Goal: Task Accomplishment & Management: Manage account settings

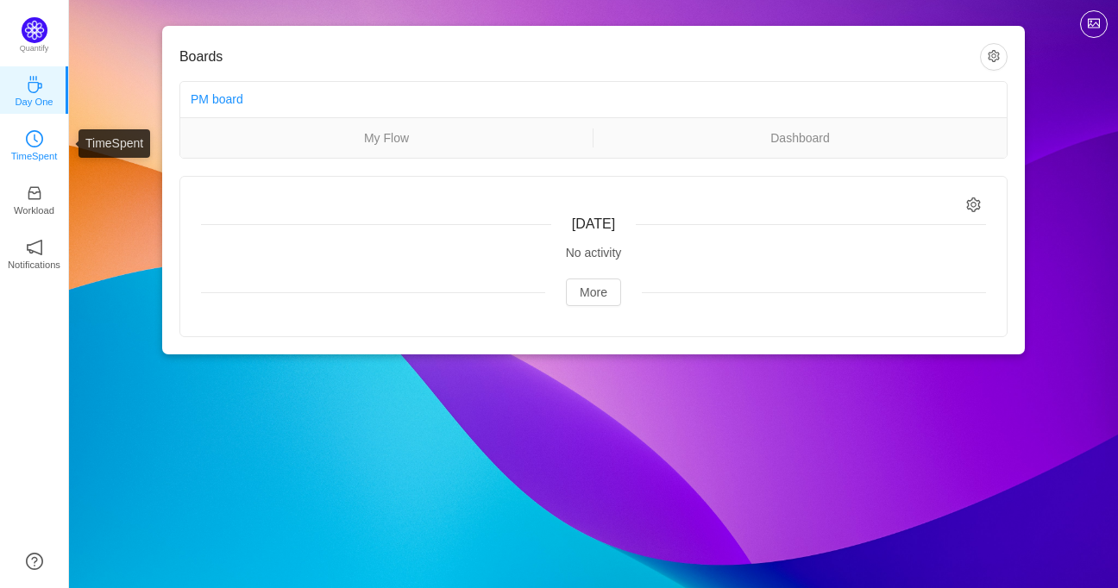
click at [35, 145] on icon "icon: clock-circle" at bounding box center [34, 138] width 17 height 17
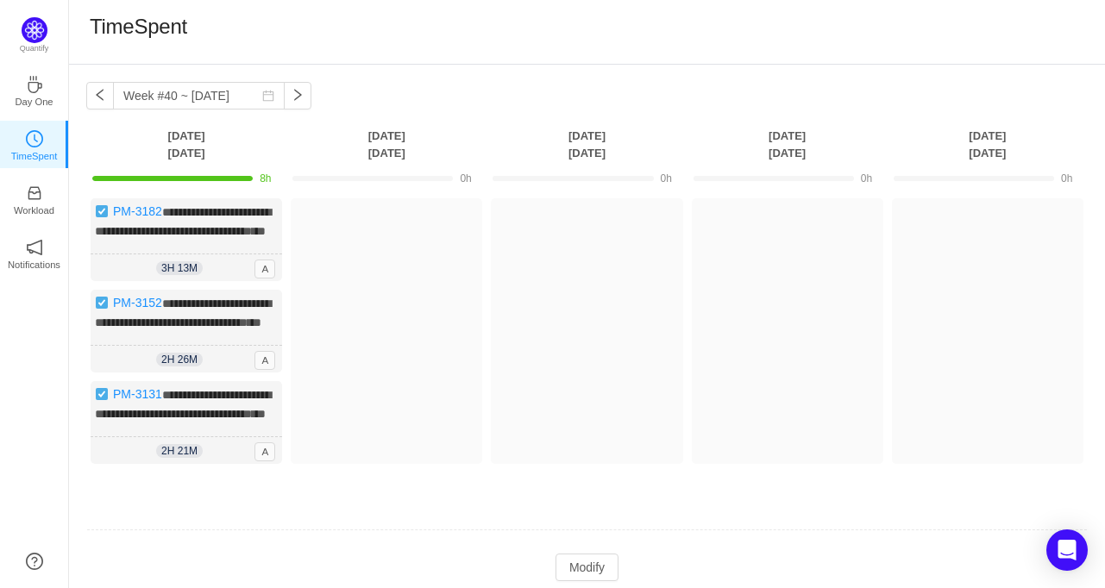
drag, startPoint x: 261, startPoint y: 322, endPoint x: 695, endPoint y: 562, distance: 496.6
click at [695, 553] on td at bounding box center [587, 531] width 1002 height 44
drag, startPoint x: 269, startPoint y: 338, endPoint x: 257, endPoint y: 468, distance: 130.0
click at [257, 464] on div "**********" at bounding box center [187, 422] width 192 height 83
click at [104, 401] on img at bounding box center [102, 394] width 14 height 14
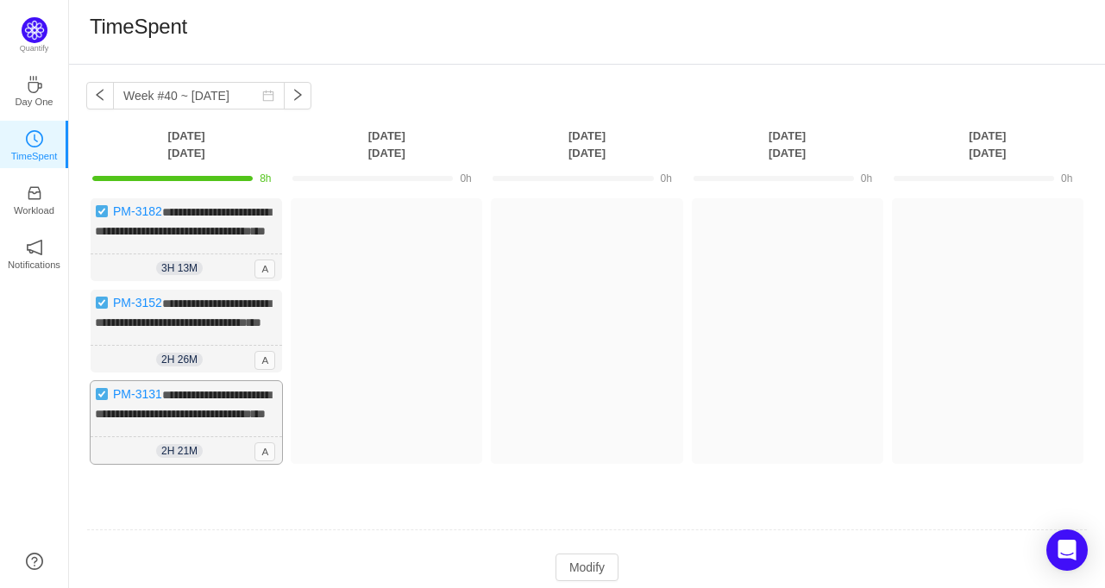
click at [98, 401] on img at bounding box center [102, 394] width 14 height 14
click at [31, 200] on icon "icon: inbox" at bounding box center [34, 193] width 17 height 17
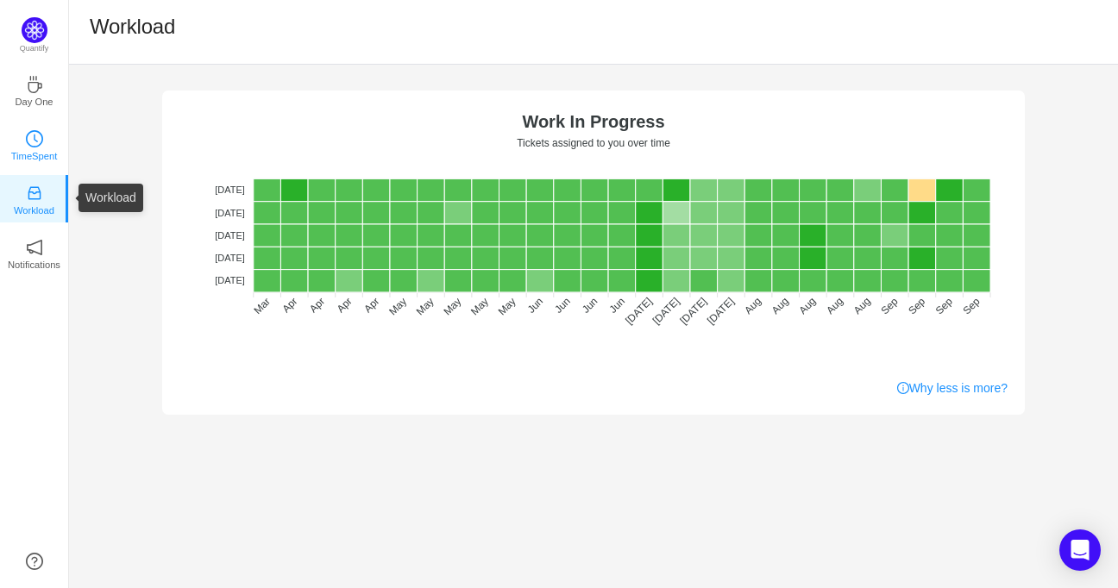
click at [20, 160] on p "TimeSpent" at bounding box center [34, 156] width 47 height 16
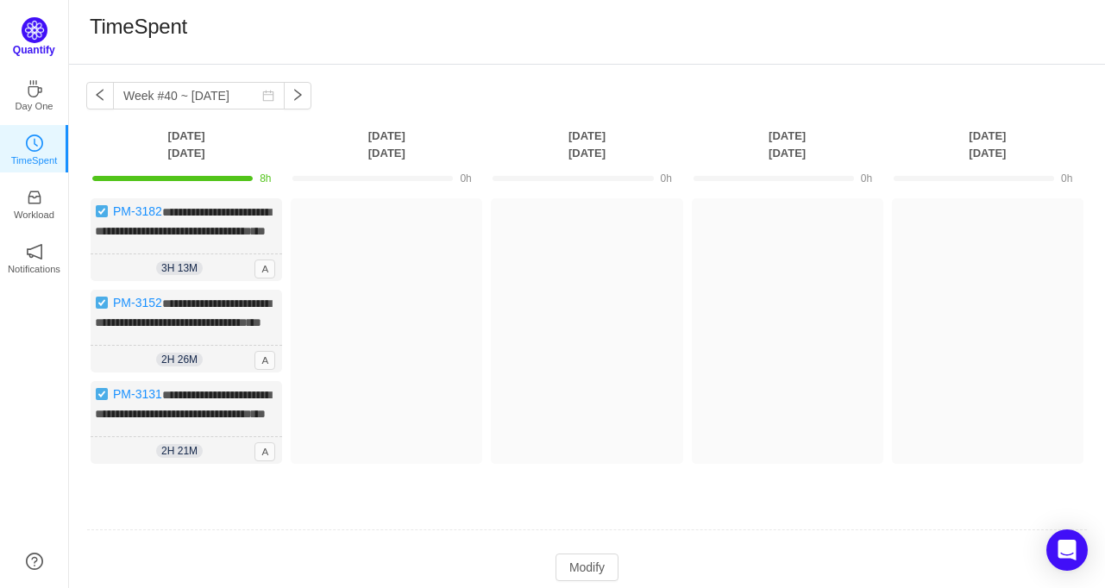
click at [29, 39] on img at bounding box center [35, 30] width 26 height 26
click at [28, 41] on img at bounding box center [35, 30] width 26 height 26
click at [98, 310] on img at bounding box center [102, 303] width 14 height 14
click at [131, 374] on div "2h 26m 2h 26m A" at bounding box center [187, 360] width 192 height 28
click at [100, 310] on img at bounding box center [102, 303] width 14 height 14
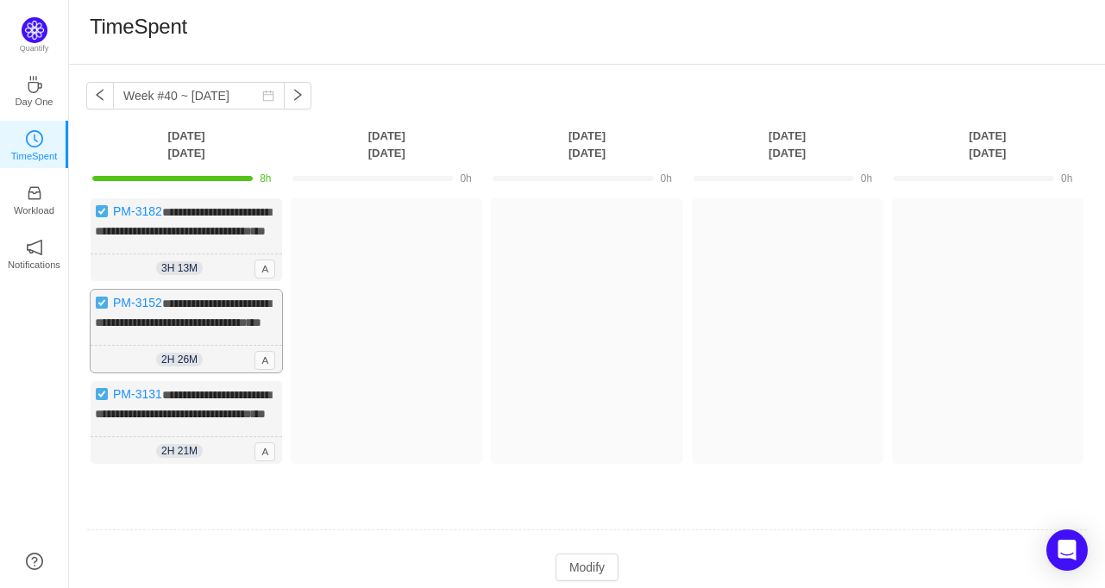
click at [100, 310] on img at bounding box center [102, 303] width 14 height 14
click at [41, 203] on p "Workload" at bounding box center [34, 211] width 41 height 16
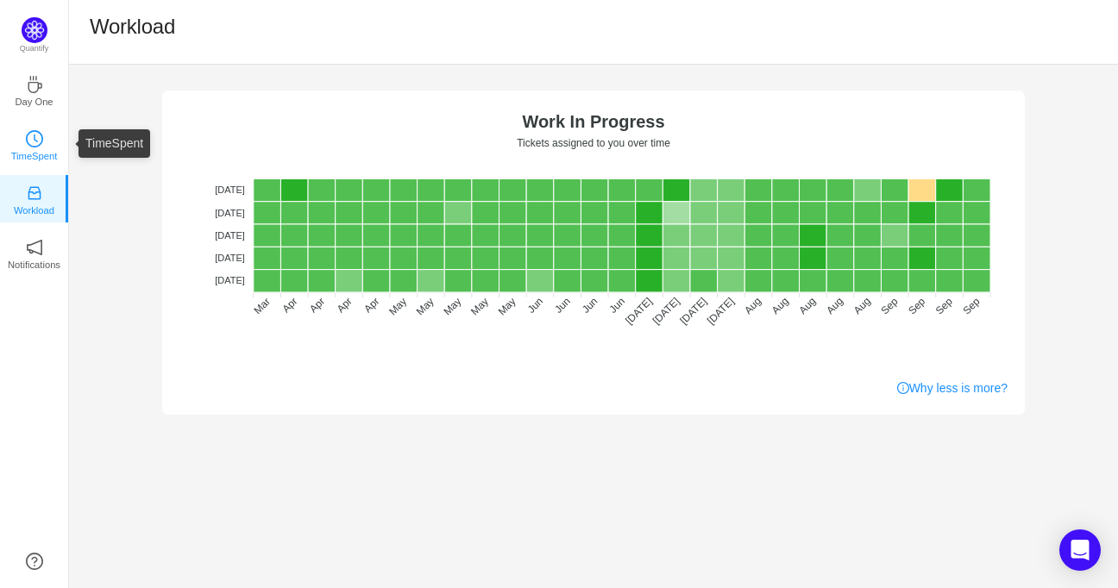
click at [37, 135] on icon "icon: clock-circle" at bounding box center [34, 138] width 17 height 17
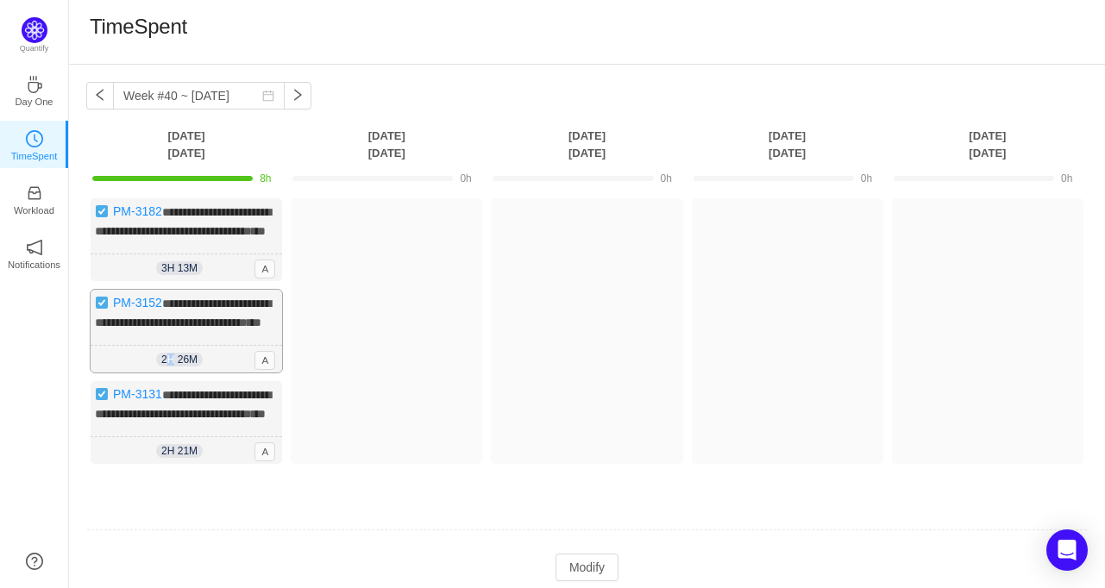
click at [172, 367] on span "2h 26m" at bounding box center [179, 360] width 47 height 14
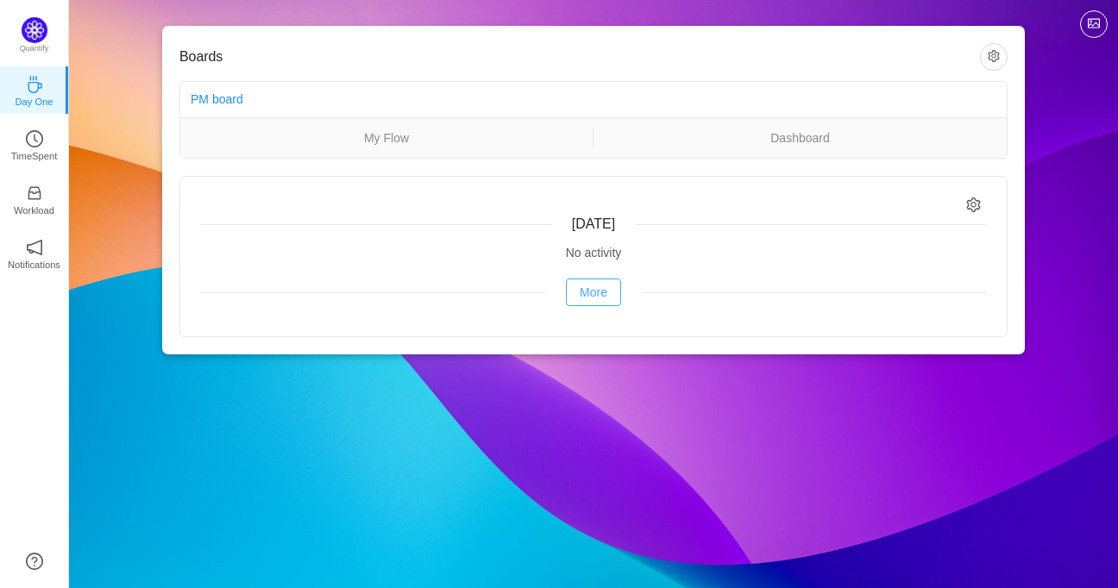
click at [603, 294] on button "More" at bounding box center [593, 293] width 55 height 28
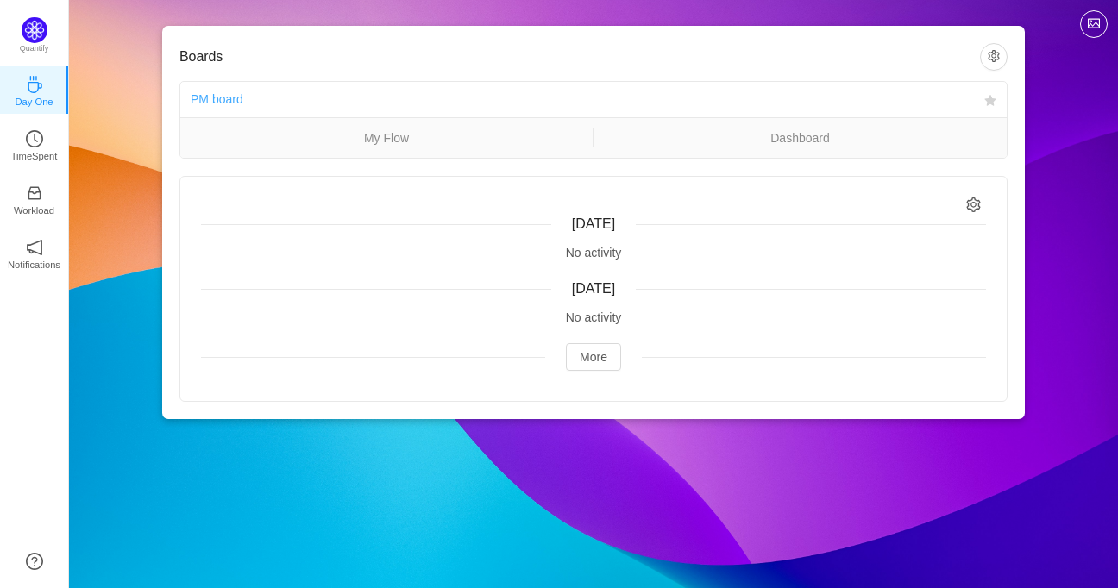
click at [234, 104] on link "PM board" at bounding box center [217, 99] width 53 height 14
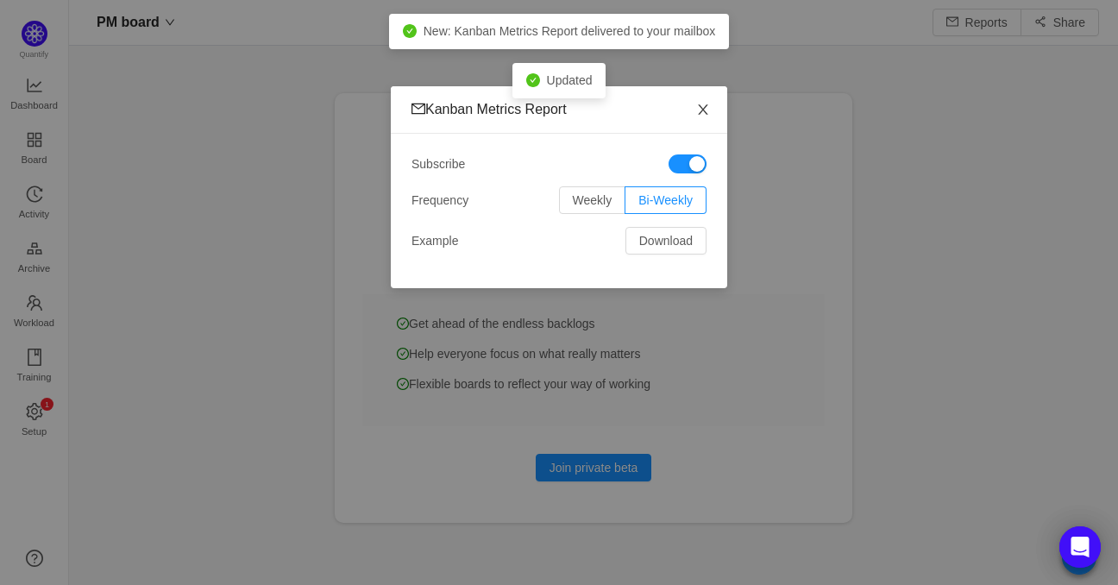
scroll to position [559, 1009]
click at [701, 112] on icon "icon: close" at bounding box center [702, 109] width 9 height 10
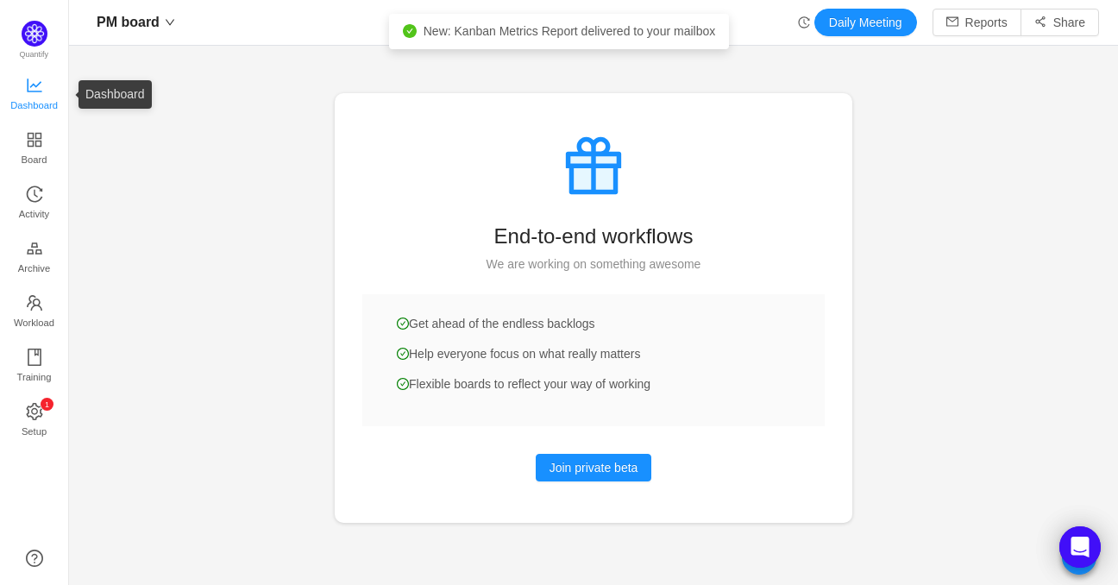
click at [29, 91] on span "Dashboard" at bounding box center [33, 105] width 47 height 35
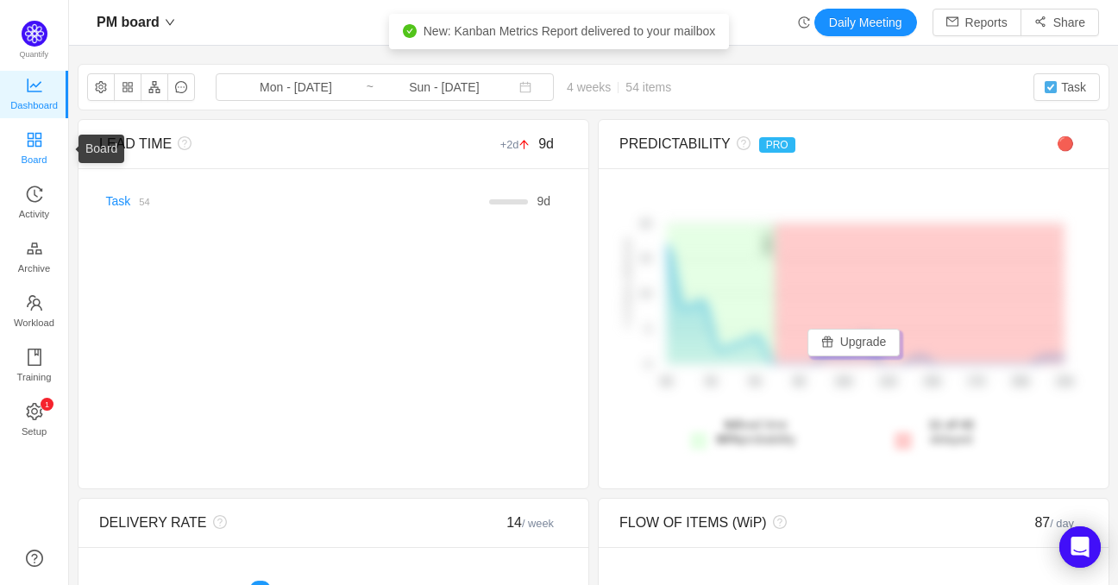
click at [32, 154] on span "Board" at bounding box center [35, 159] width 26 height 35
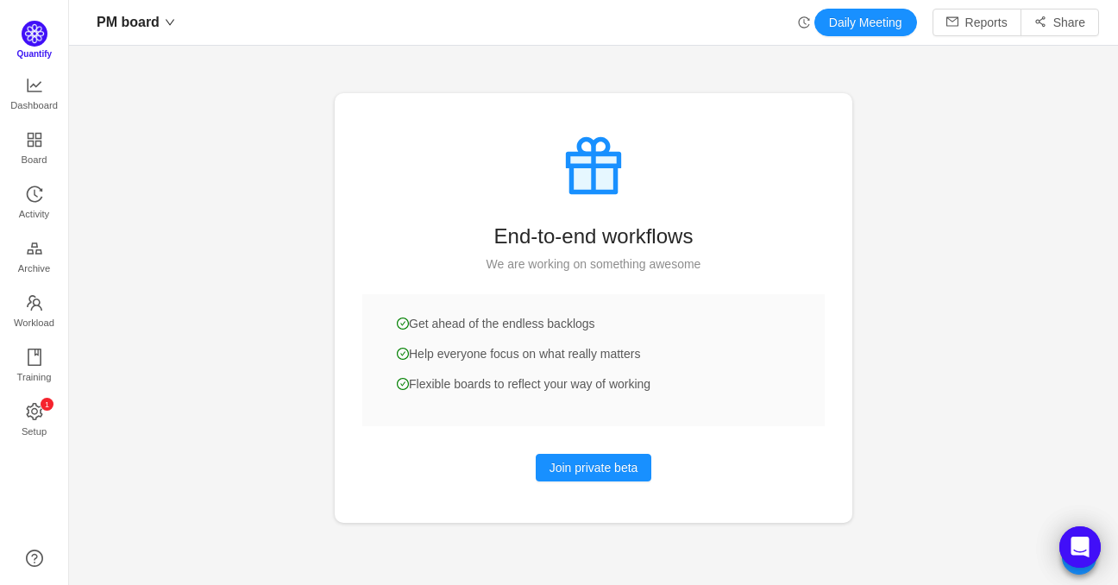
click at [30, 53] on span "Quantify" at bounding box center [34, 53] width 35 height 9
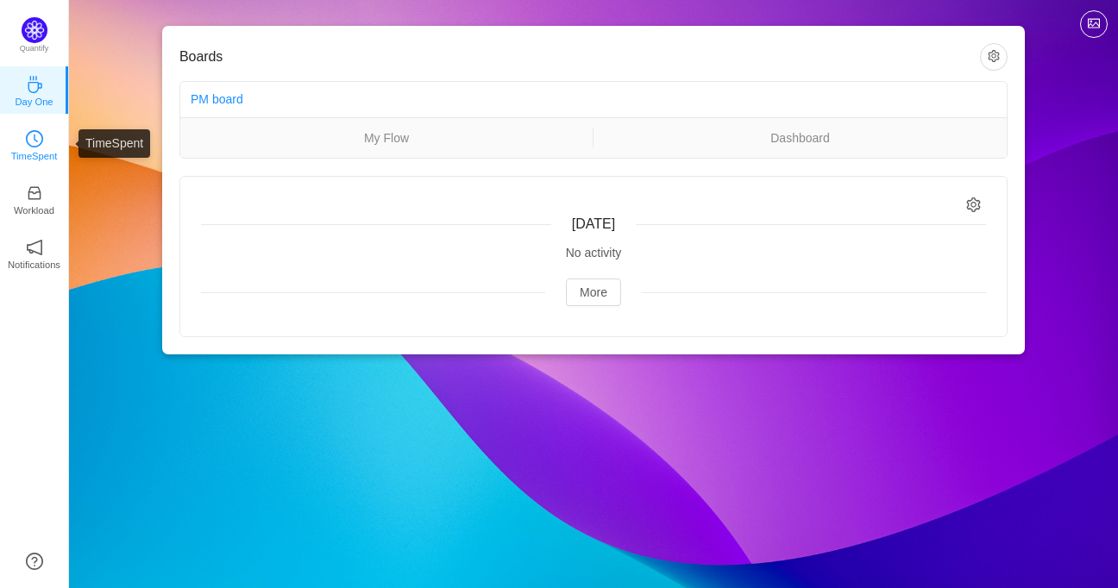
click at [35, 138] on icon "icon: clock-circle" at bounding box center [34, 138] width 17 height 17
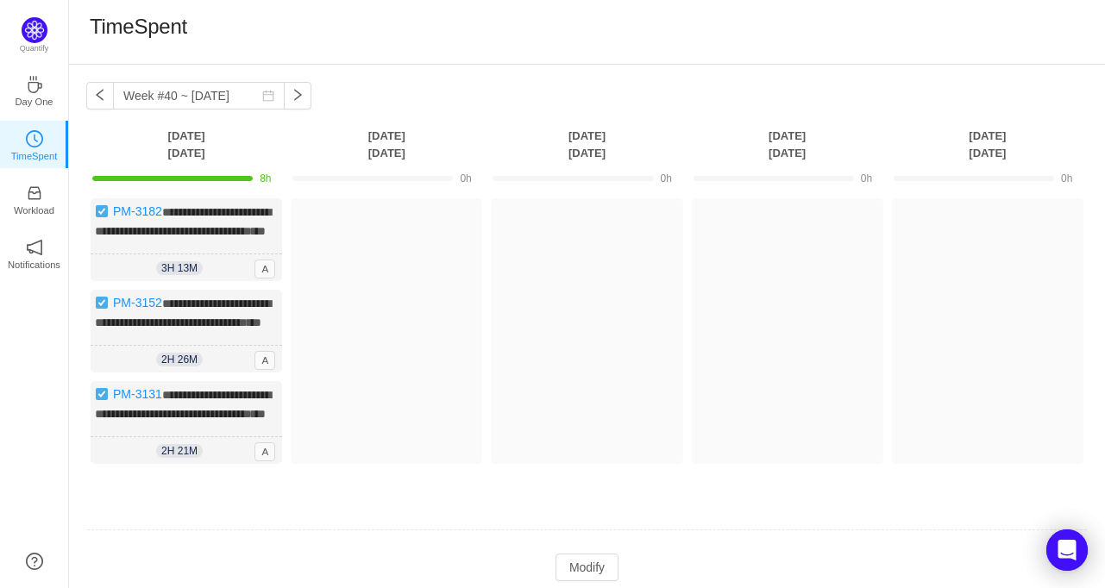
drag, startPoint x: 277, startPoint y: 362, endPoint x: 248, endPoint y: 135, distance: 228.7
click at [248, 135] on th "Monday Sep 29" at bounding box center [186, 144] width 200 height 35
click at [97, 401] on img at bounding box center [102, 394] width 14 height 14
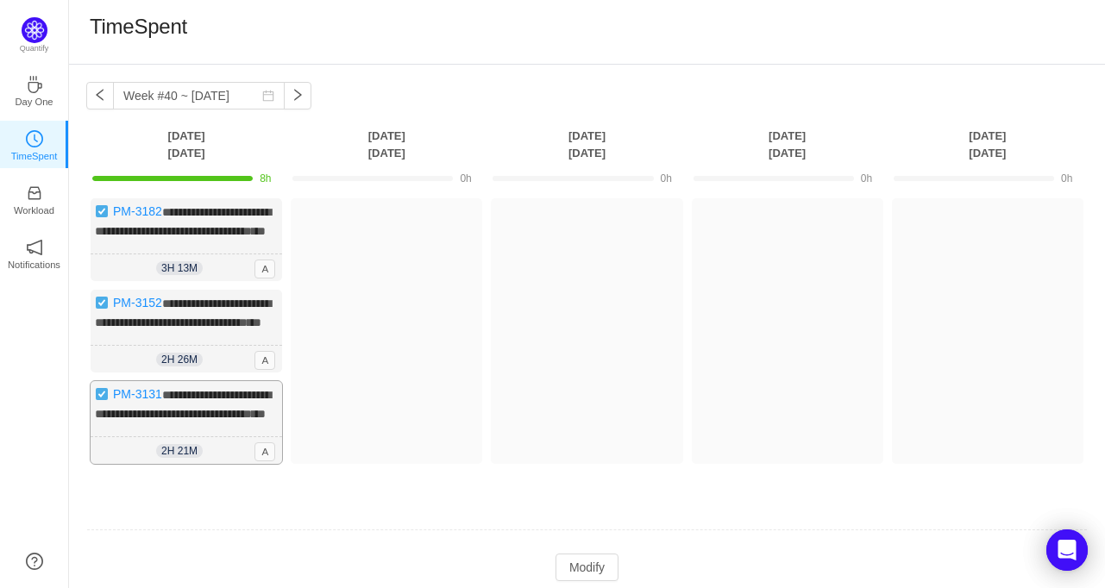
click at [97, 401] on img at bounding box center [102, 394] width 14 height 14
click at [204, 420] on span "**********" at bounding box center [183, 404] width 176 height 31
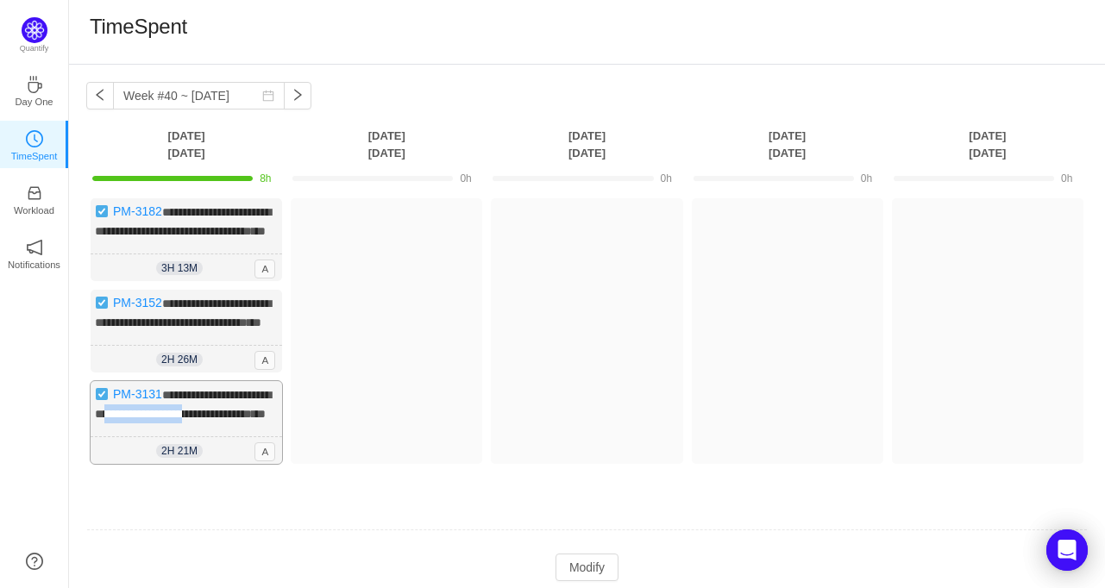
click at [204, 420] on span "**********" at bounding box center [183, 404] width 176 height 31
click at [179, 458] on span "2h 21m" at bounding box center [179, 451] width 47 height 14
click at [179, 275] on span "3h 13m" at bounding box center [179, 268] width 47 height 14
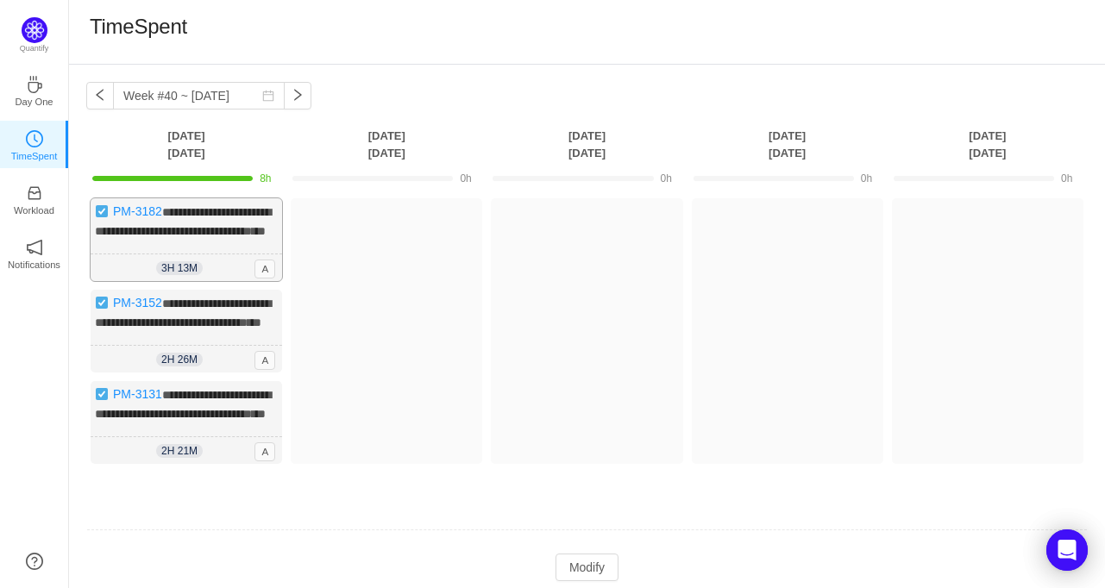
click at [166, 201] on div "**********" at bounding box center [187, 239] width 192 height 83
click at [267, 183] on span "8h" at bounding box center [265, 179] width 11 height 12
click at [194, 175] on div at bounding box center [186, 178] width 188 height 16
click at [179, 129] on th "Monday Sep 29" at bounding box center [186, 144] width 200 height 35
click at [261, 370] on span "A" at bounding box center [265, 360] width 21 height 19
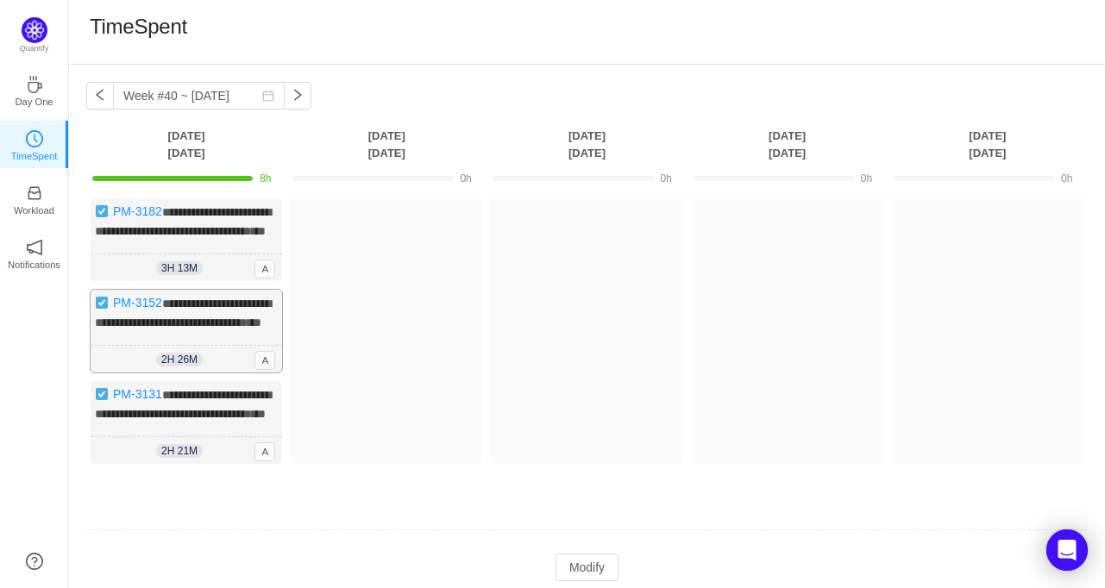
click at [169, 367] on span "2h 26m" at bounding box center [179, 360] width 47 height 14
click at [162, 299] on div "**********" at bounding box center [587, 344] width 1002 height 292
click at [172, 329] on span "**********" at bounding box center [183, 313] width 176 height 31
drag, startPoint x: 172, startPoint y: 335, endPoint x: 24, endPoint y: 201, distance: 199.1
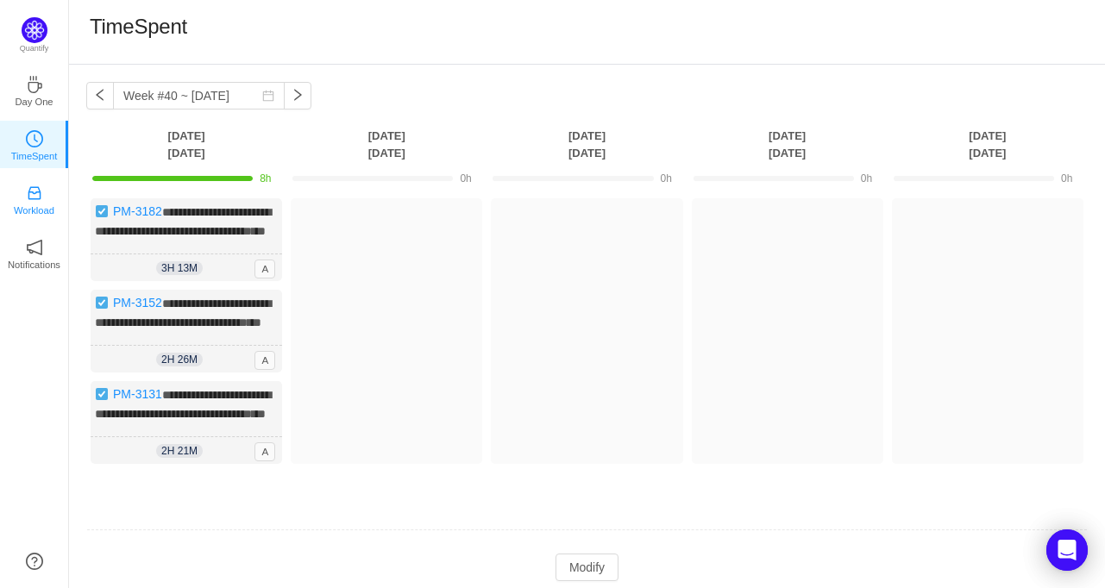
click at [26, 201] on link "Workload" at bounding box center [34, 198] width 17 height 17
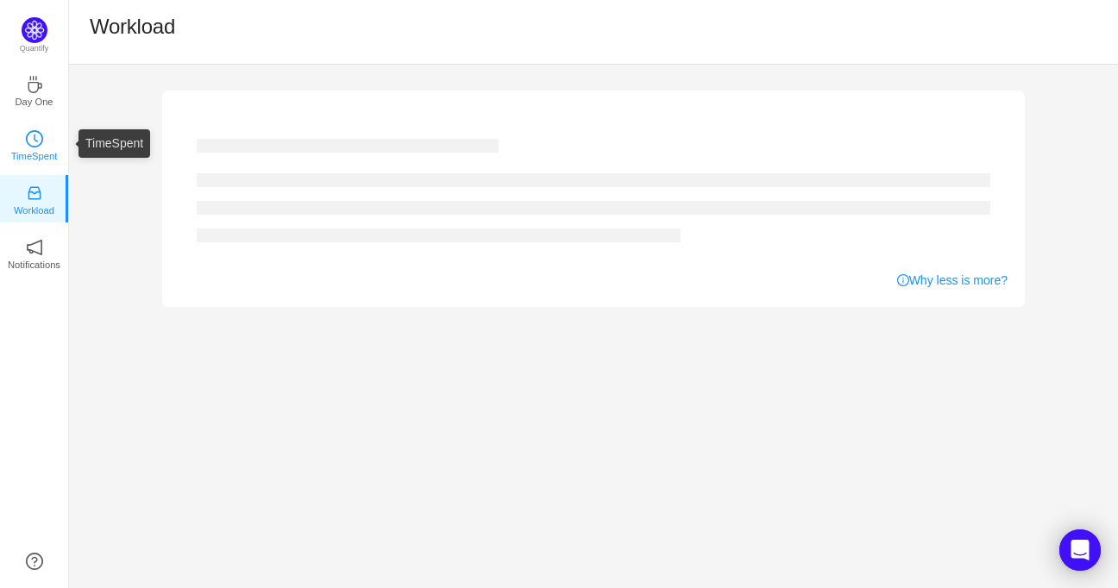
click at [42, 135] on link "TimeSpent" at bounding box center [34, 143] width 17 height 17
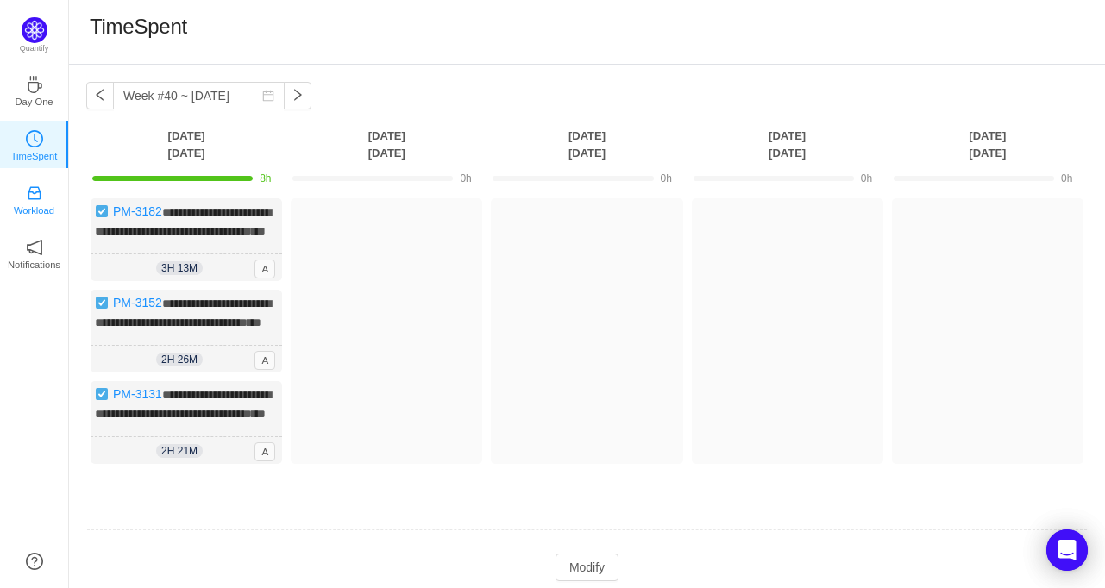
click at [35, 198] on icon "icon: inbox" at bounding box center [34, 193] width 13 height 13
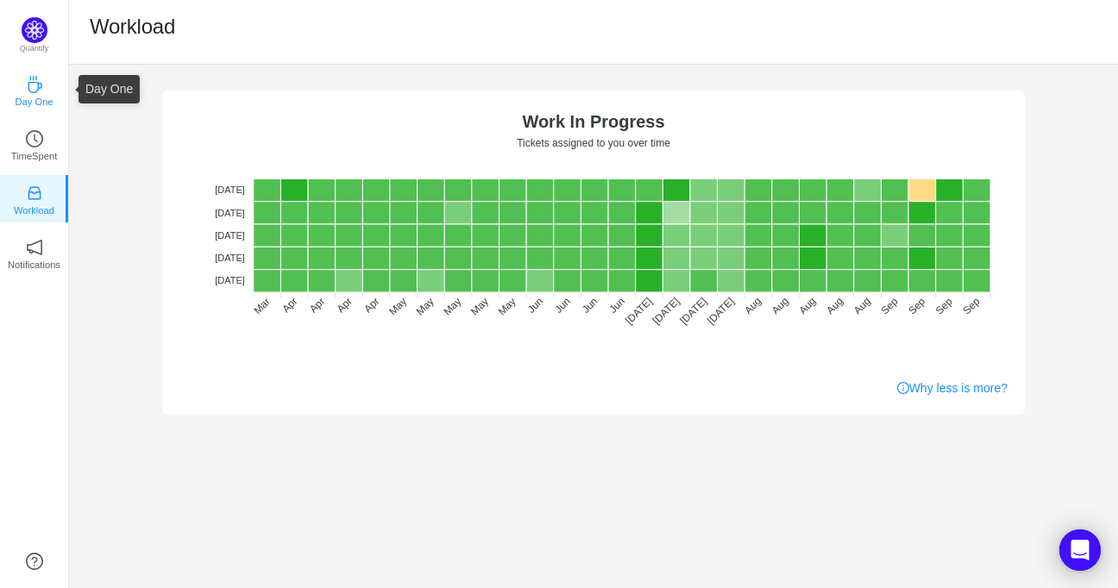
click at [35, 98] on link "Day One" at bounding box center [34, 89] width 17 height 17
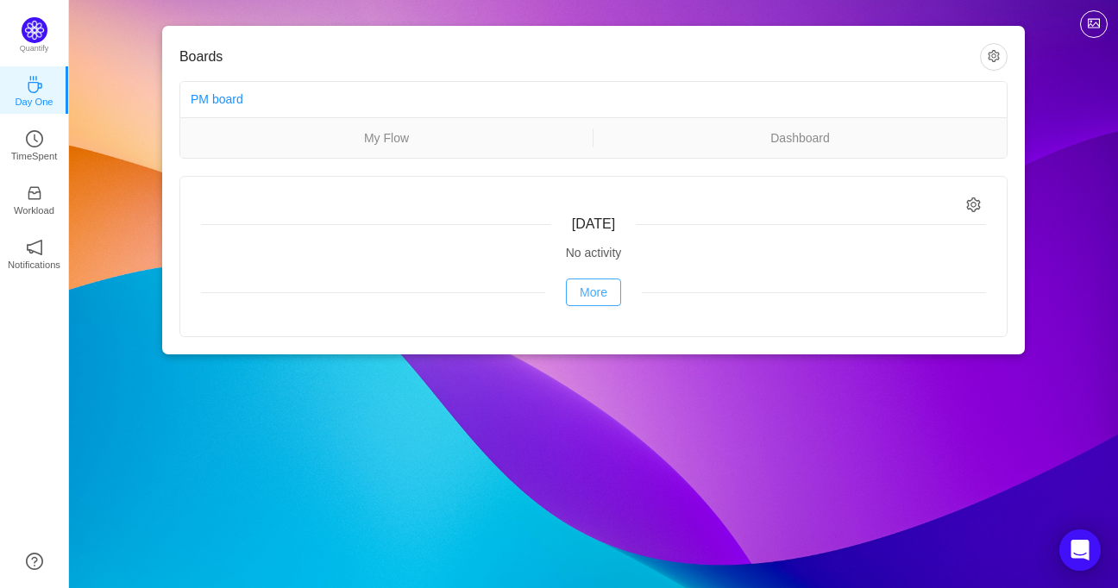
click at [596, 292] on button "More" at bounding box center [593, 293] width 55 height 28
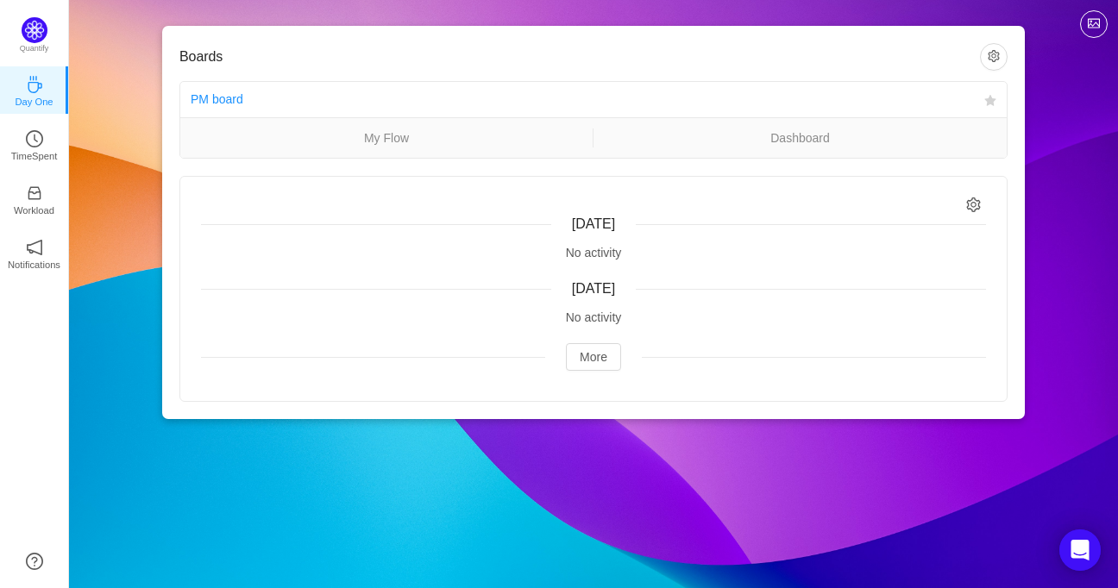
click at [588, 153] on ul "My Flow Dashboard" at bounding box center [593, 137] width 826 height 41
click at [35, 36] on img at bounding box center [35, 30] width 26 height 26
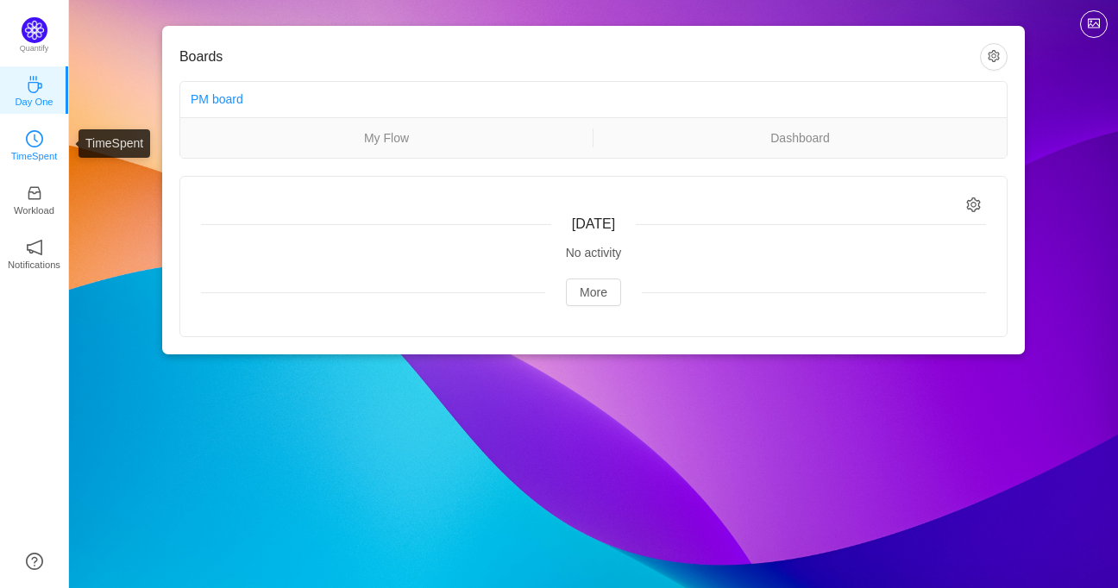
click at [35, 141] on icon "icon: clock-circle" at bounding box center [34, 138] width 17 height 17
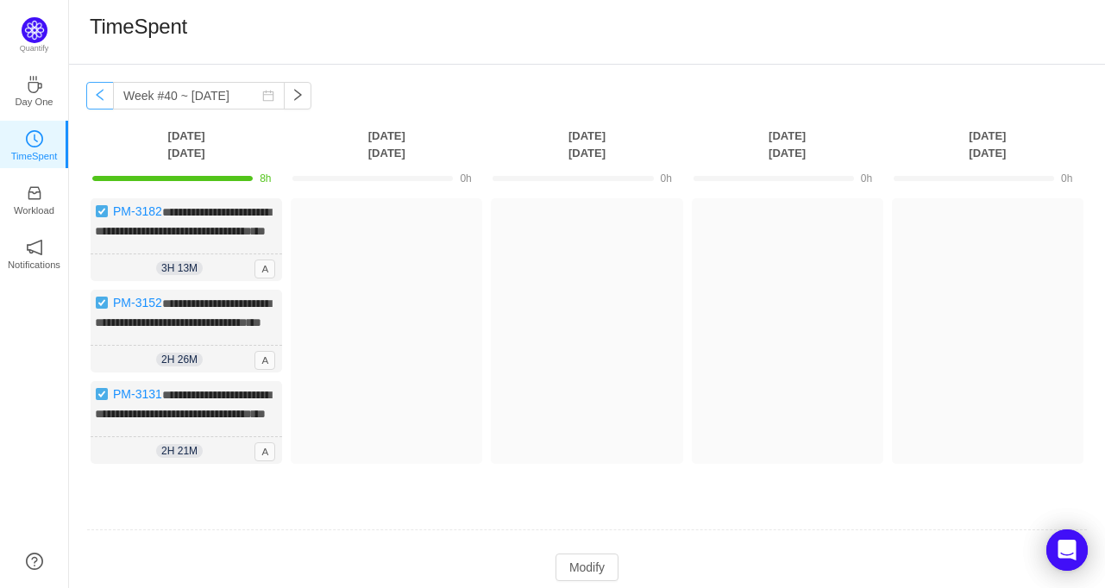
click at [100, 99] on button "button" at bounding box center [100, 96] width 28 height 28
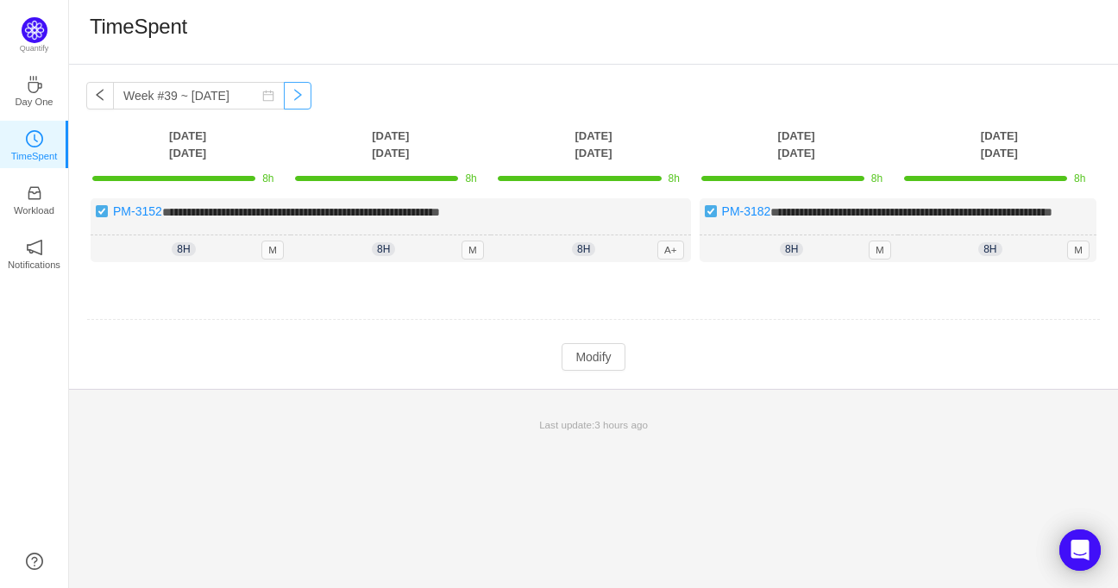
click at [284, 101] on button "button" at bounding box center [298, 96] width 28 height 28
type input "Week #40 ~ [DATE]"
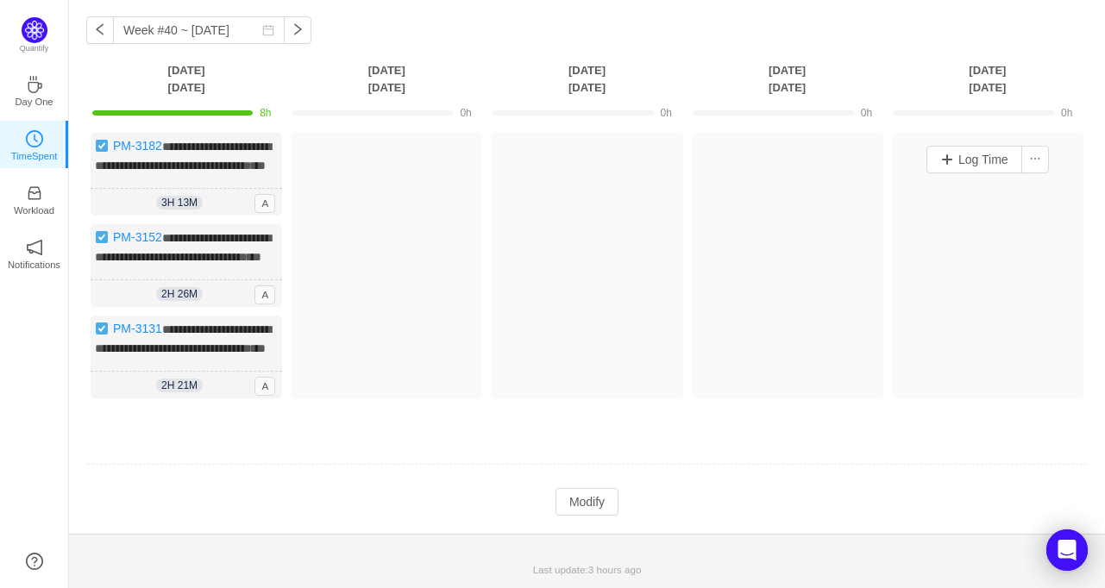
scroll to position [114, 0]
click at [592, 500] on button "Modify" at bounding box center [587, 502] width 63 height 28
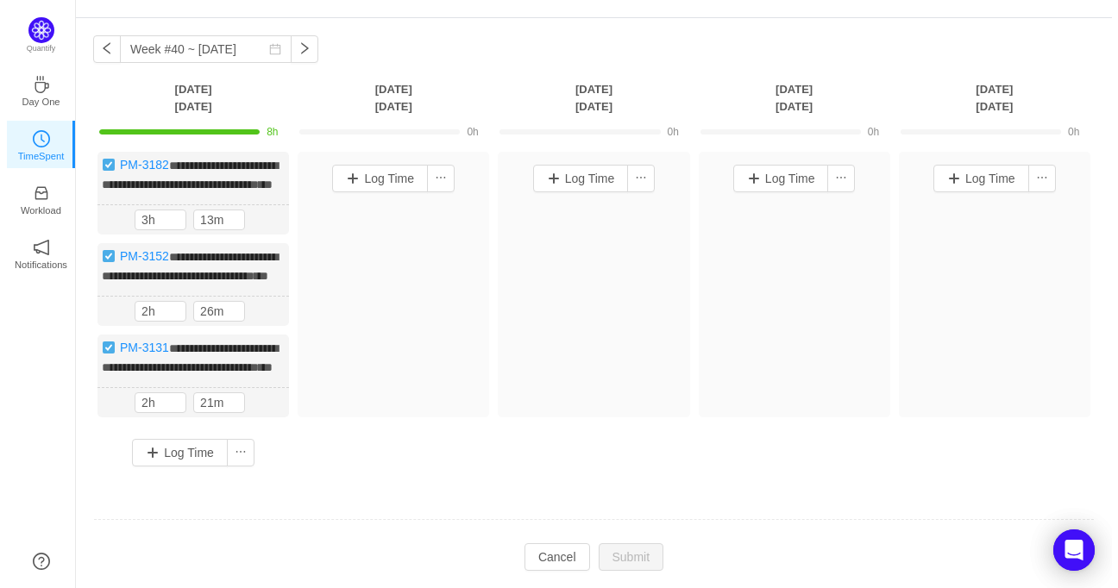
scroll to position [0, 0]
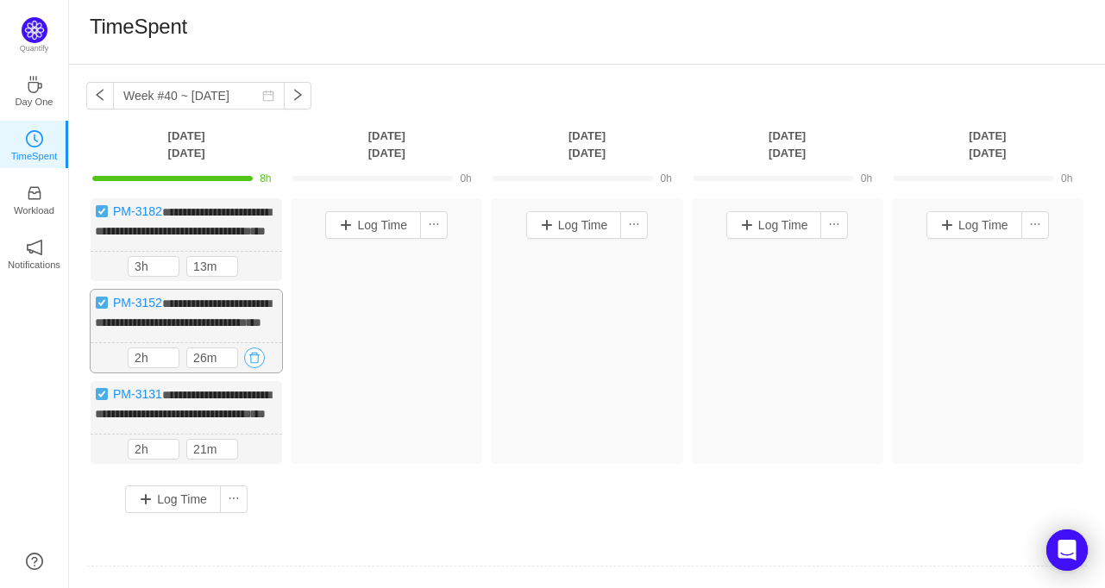
click at [259, 368] on button "button" at bounding box center [254, 358] width 21 height 21
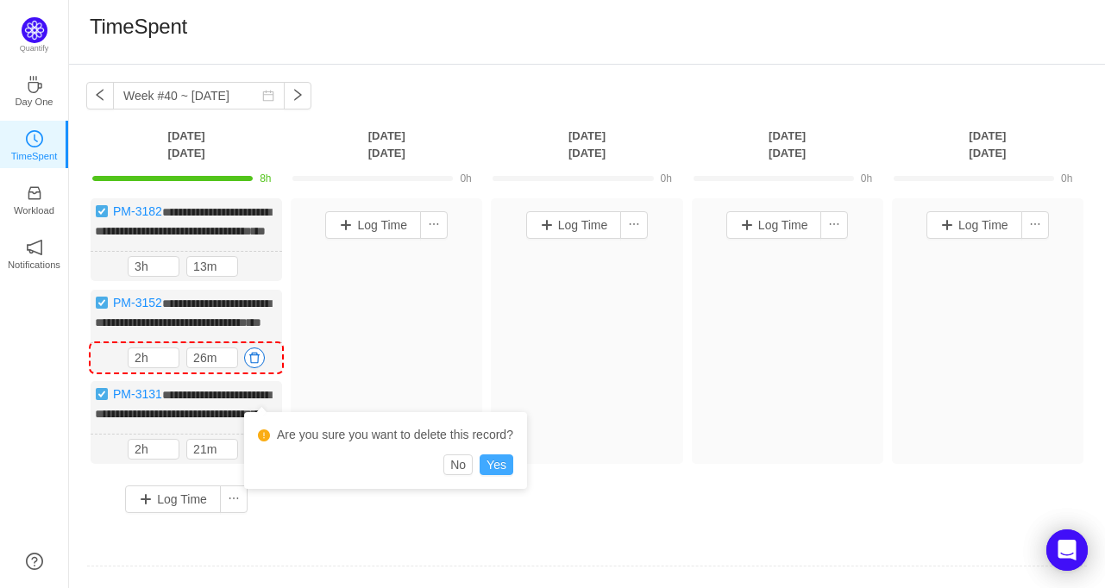
click at [500, 467] on button "Yes" at bounding box center [497, 465] width 34 height 21
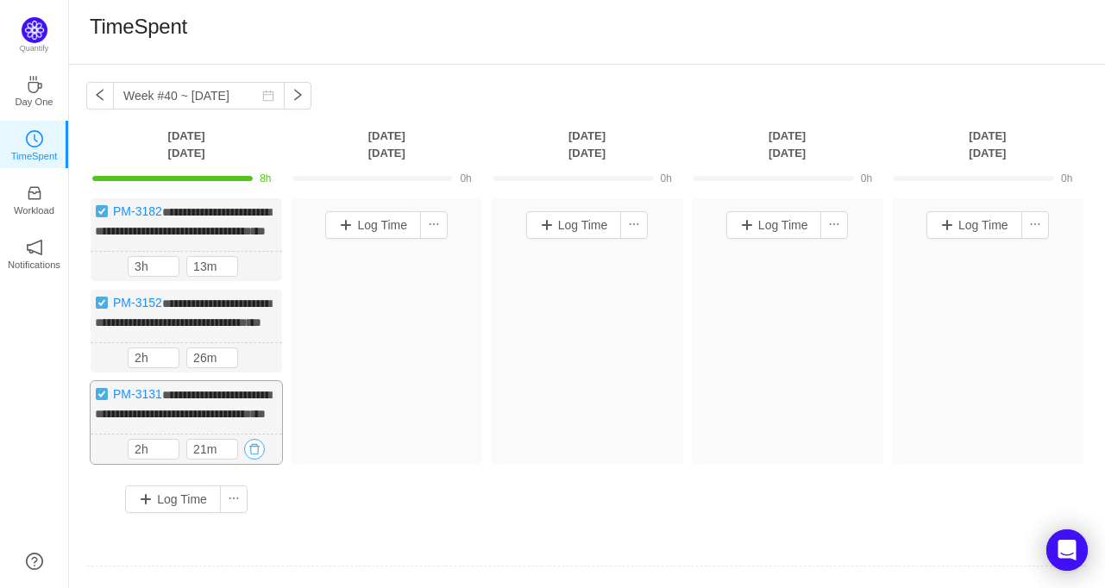
click at [255, 460] on button "button" at bounding box center [254, 449] width 21 height 21
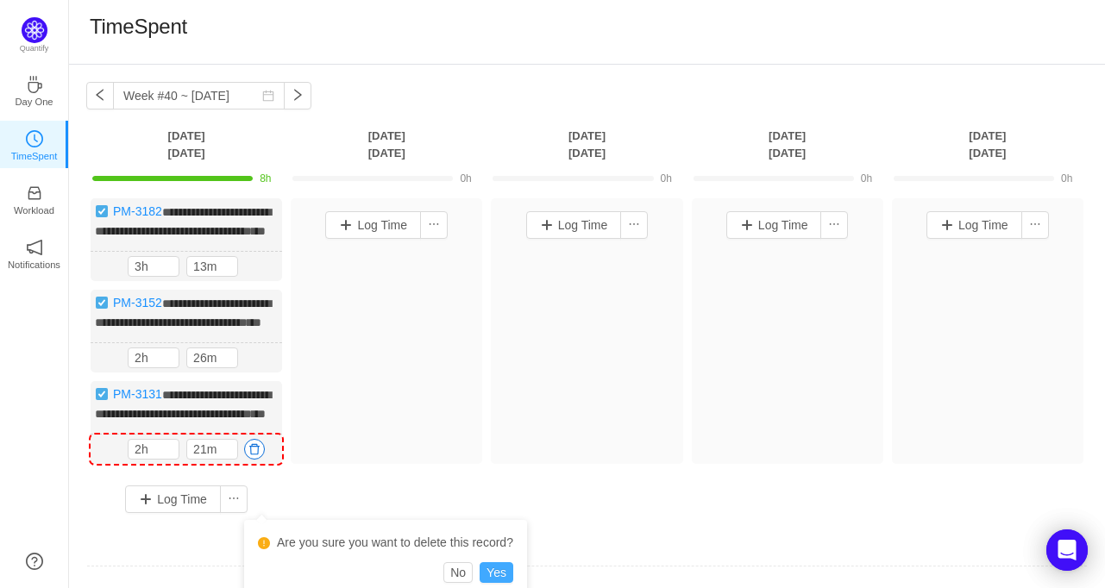
click at [491, 570] on button "Yes" at bounding box center [497, 572] width 34 height 21
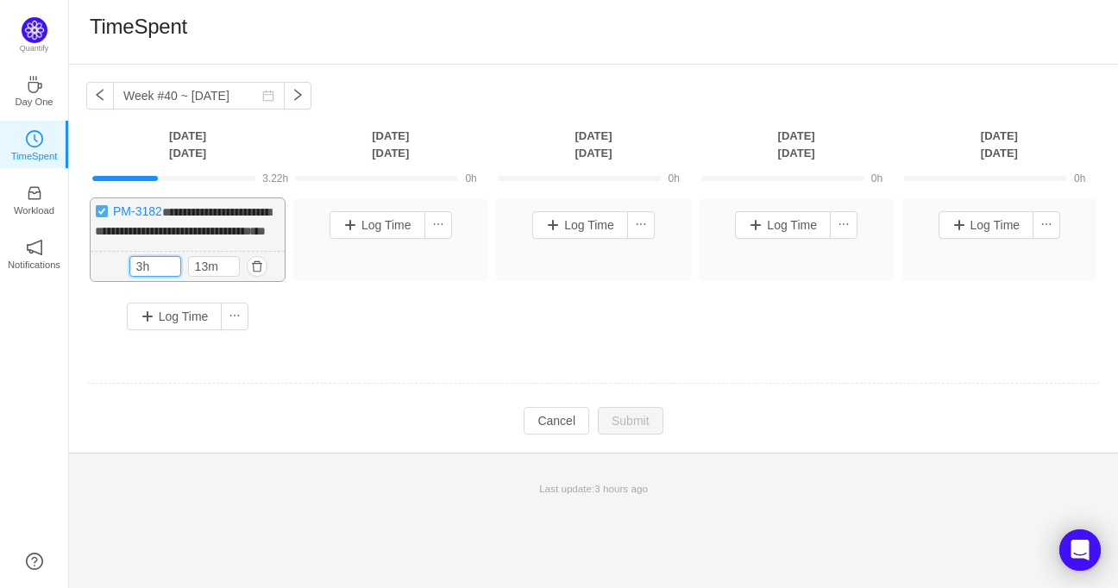
drag, startPoint x: 154, startPoint y: 285, endPoint x: 117, endPoint y: 283, distance: 36.3
click at [117, 282] on div "3h 13m 3h 13m" at bounding box center [188, 267] width 194 height 30
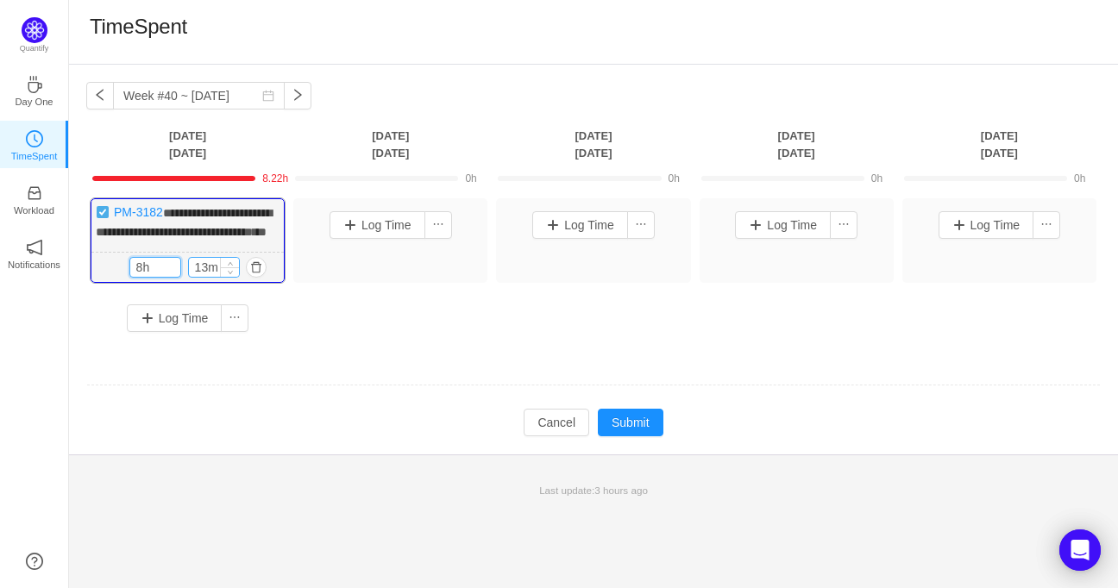
type input "8h"
click at [203, 277] on input "13m" at bounding box center [214, 267] width 50 height 19
click at [204, 277] on input "13m" at bounding box center [214, 267] width 50 height 19
drag, startPoint x: 217, startPoint y: 282, endPoint x: 129, endPoint y: 267, distance: 89.4
click at [129, 267] on div "**********" at bounding box center [188, 240] width 194 height 85
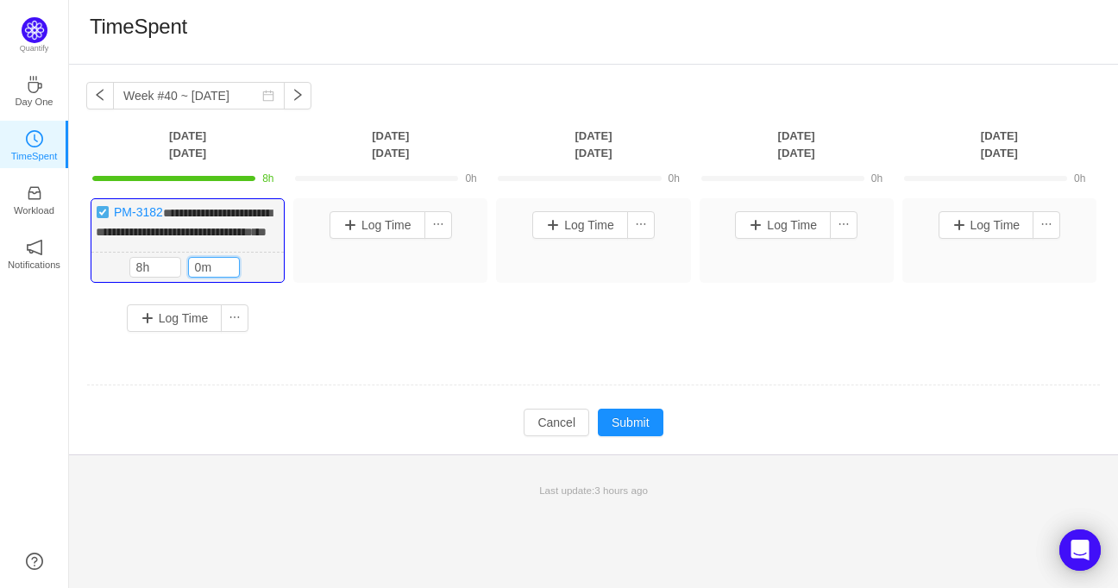
type input "0m"
click at [225, 408] on td at bounding box center [593, 386] width 1015 height 44
click at [621, 437] on button "Submit" at bounding box center [631, 423] width 66 height 28
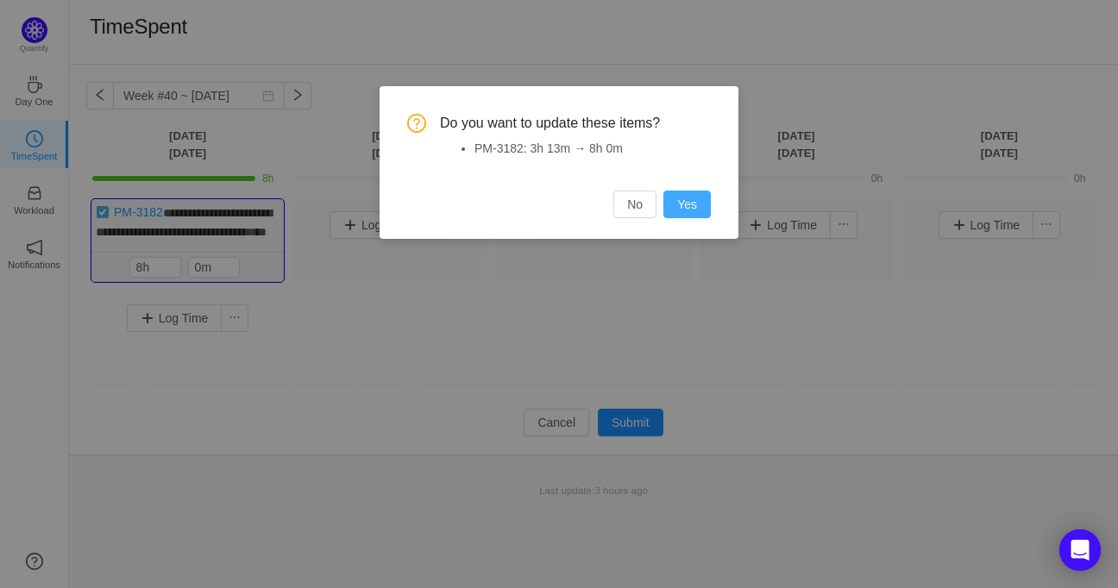
click at [683, 205] on button "Yes" at bounding box center [686, 205] width 47 height 28
